Goal: Navigation & Orientation: Find specific page/section

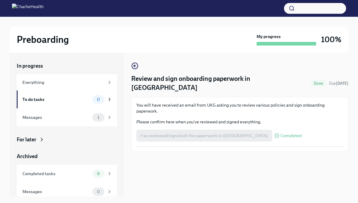
scroll to position [10, 0]
click at [90, 119] on div "Messages" at bounding box center [56, 117] width 68 height 7
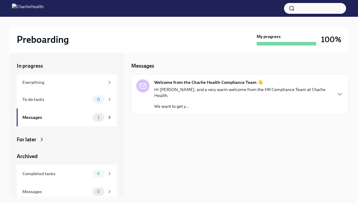
scroll to position [4, 0]
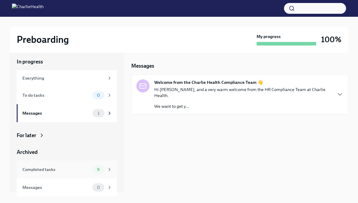
click at [75, 163] on div "Completed tasks 9" at bounding box center [67, 169] width 100 height 18
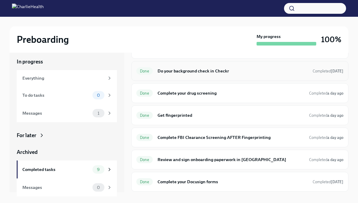
scroll to position [82, 0]
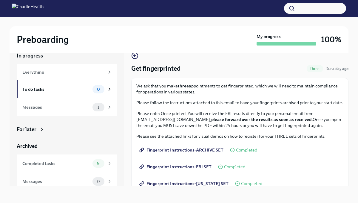
scroll to position [96, 0]
